Goal: Information Seeking & Learning: Learn about a topic

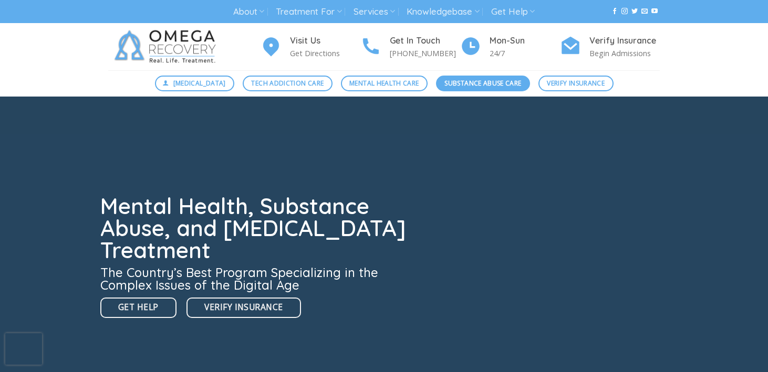
click at [449, 81] on span "Substance Abuse Care" at bounding box center [482, 83] width 77 height 10
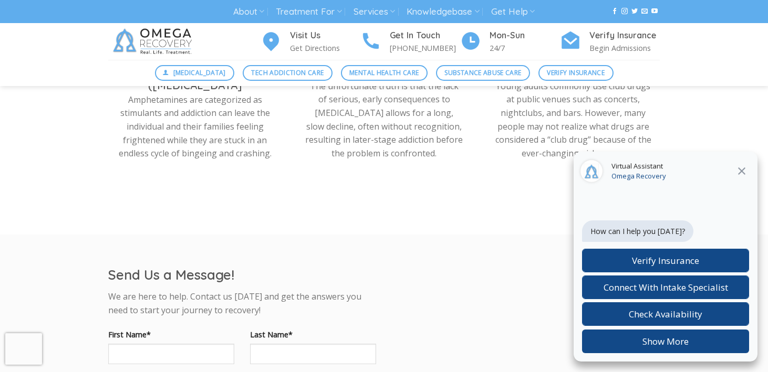
scroll to position [753, 0]
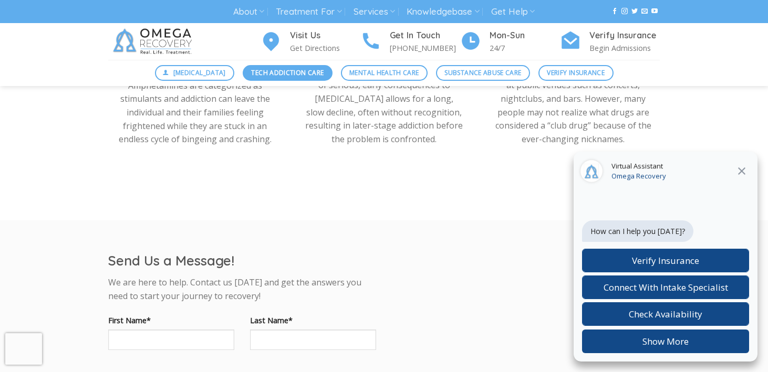
click at [293, 69] on span "Tech Addiction Care" at bounding box center [287, 73] width 72 height 10
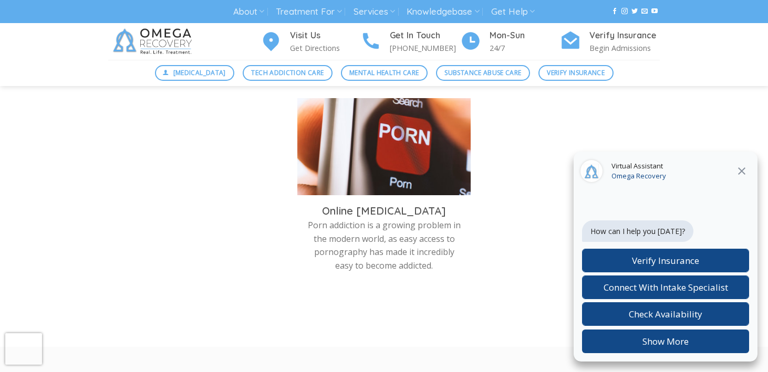
scroll to position [791, 0]
